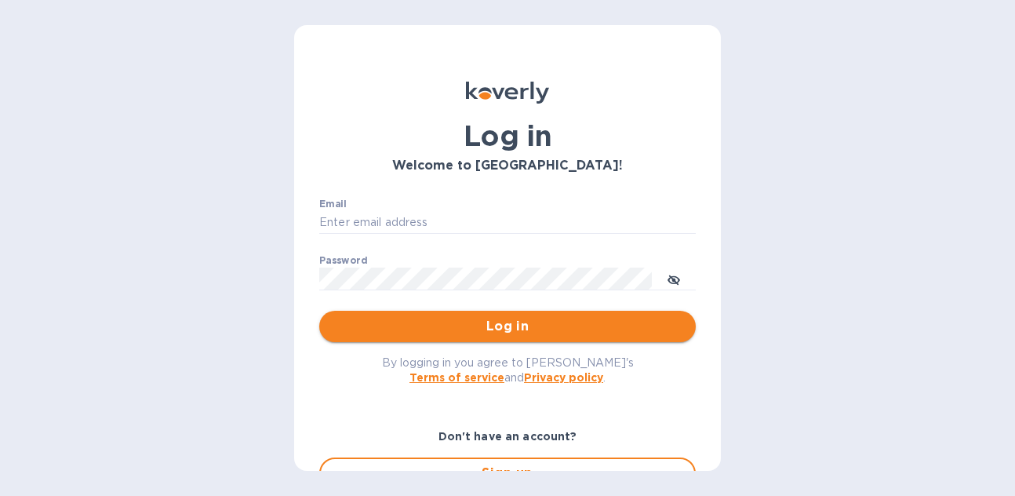
type input "hangtimewine@aol.com"
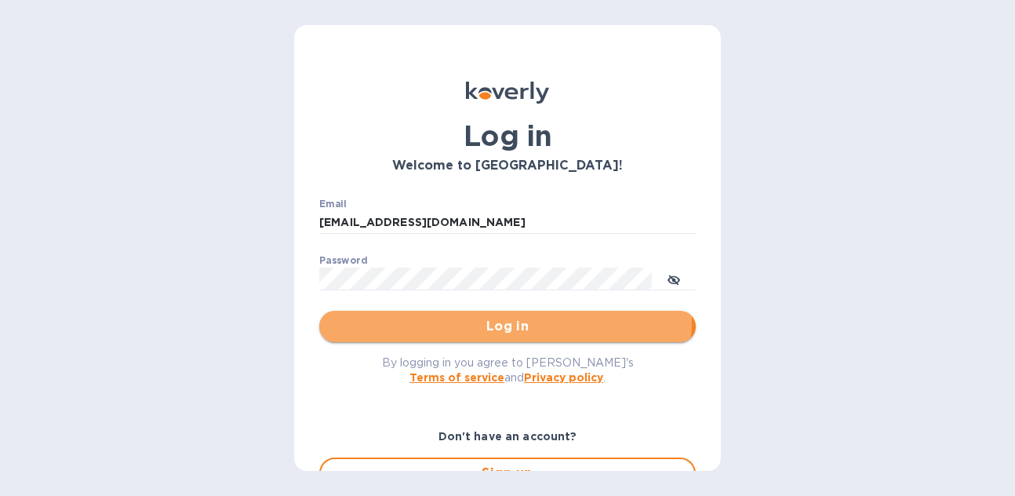
click at [491, 319] on span "Log in" at bounding box center [507, 326] width 351 height 19
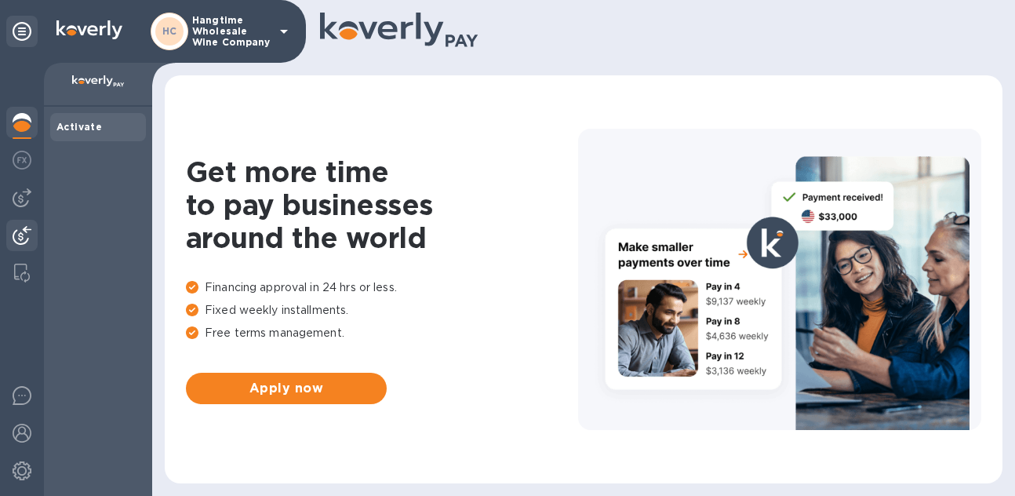
click at [17, 229] on img at bounding box center [22, 235] width 19 height 19
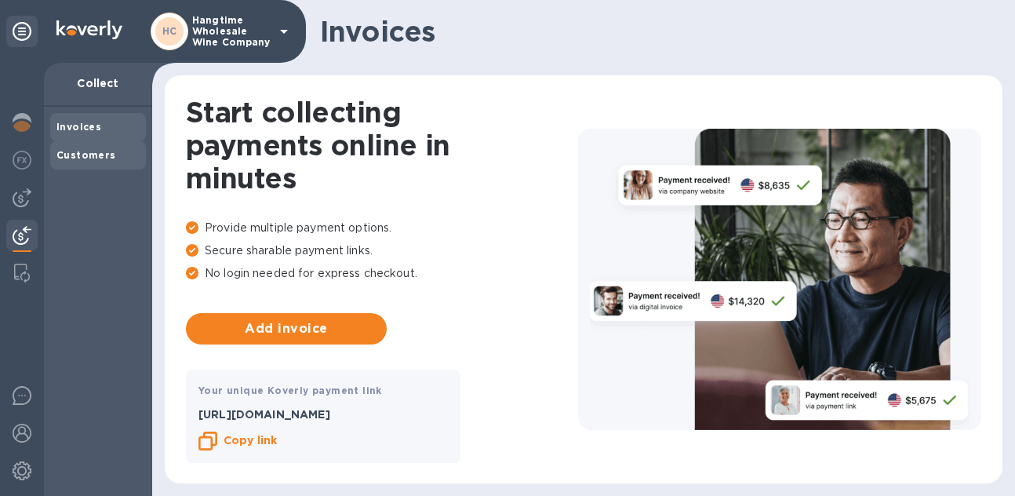
click at [95, 154] on b "Customers" at bounding box center [86, 155] width 60 height 12
click at [20, 228] on img at bounding box center [22, 235] width 19 height 19
click at [26, 235] on img at bounding box center [22, 235] width 19 height 19
click at [229, 13] on div "HC Hangtime Wholesale Wine Company" at bounding box center [222, 32] width 143 height 38
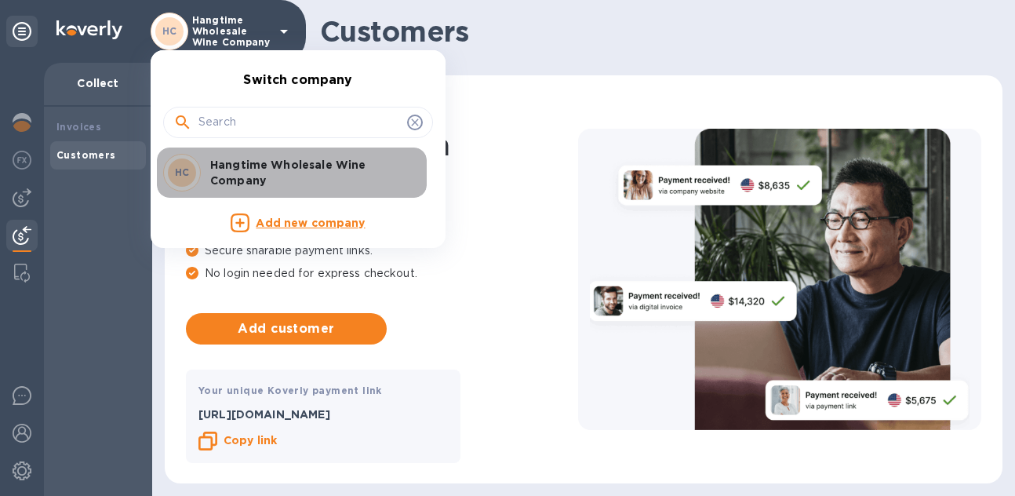
click at [239, 167] on p "Hangtime Wholesale Wine Company" at bounding box center [309, 172] width 198 height 31
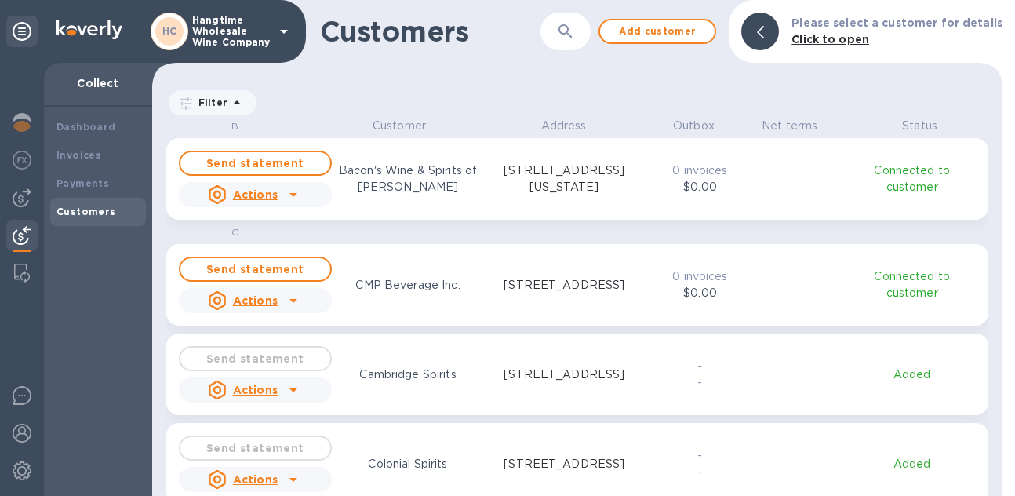
scroll to position [365, 844]
click at [82, 180] on b "Payments" at bounding box center [82, 183] width 53 height 12
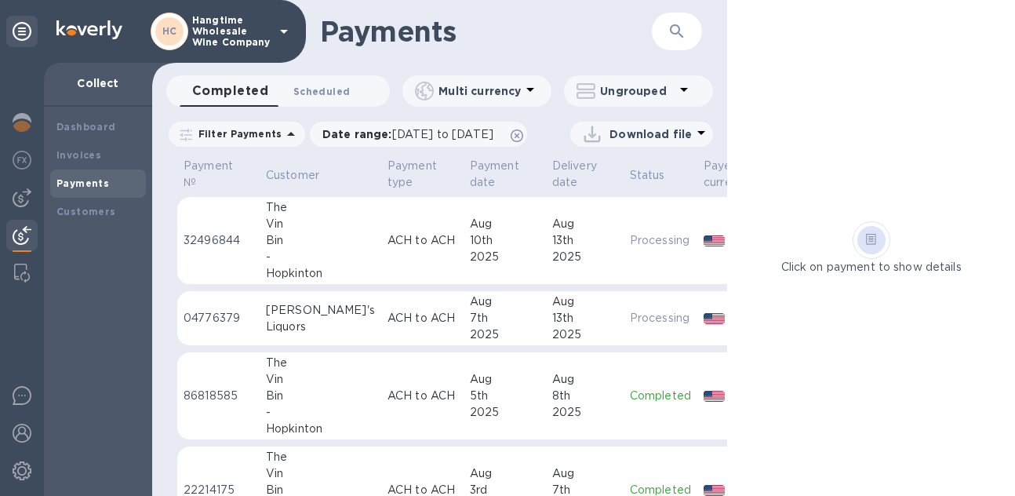
click at [322, 86] on span "Scheduled 0" at bounding box center [321, 91] width 56 height 16
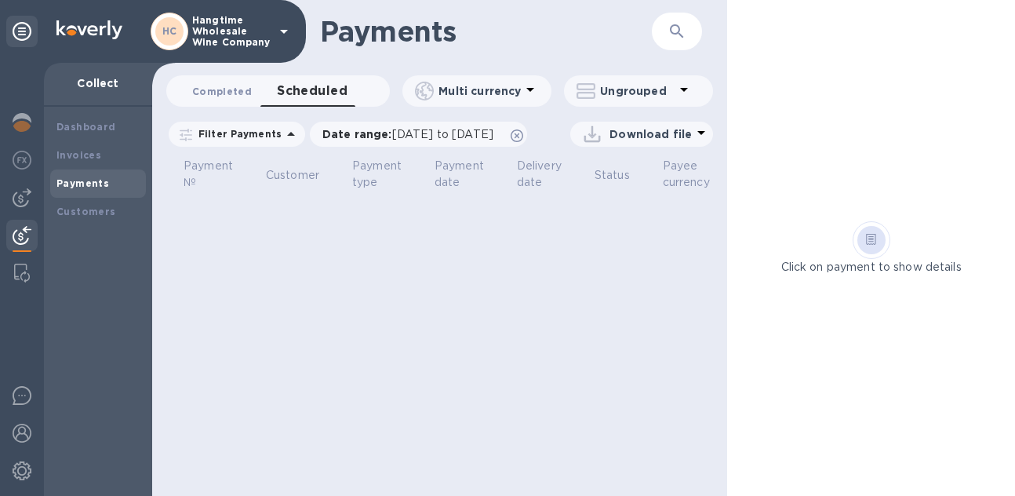
click at [222, 88] on span "Completed 0" at bounding box center [222, 91] width 60 height 16
